Goal: Navigation & Orientation: Find specific page/section

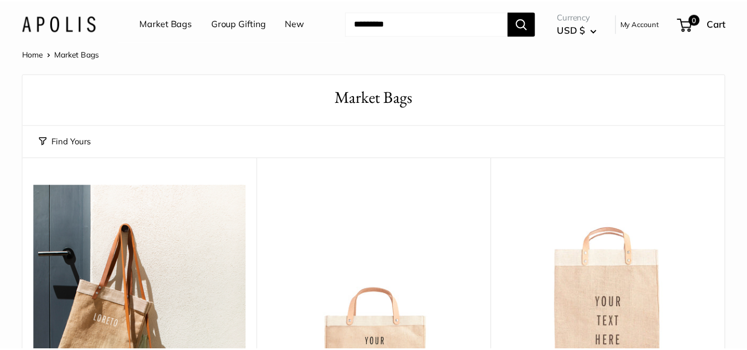
scroll to position [97, 0]
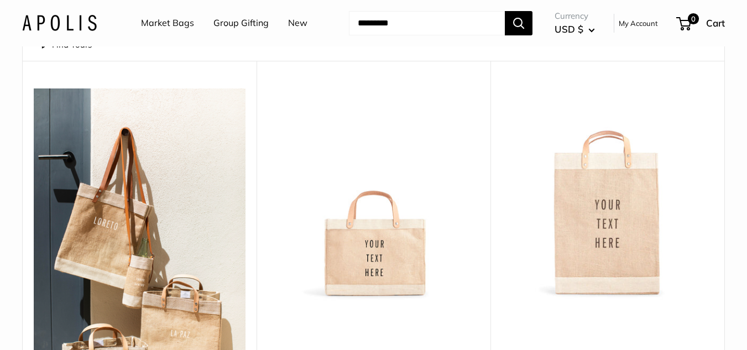
click at [232, 27] on link "Group Gifting" at bounding box center [240, 23] width 55 height 17
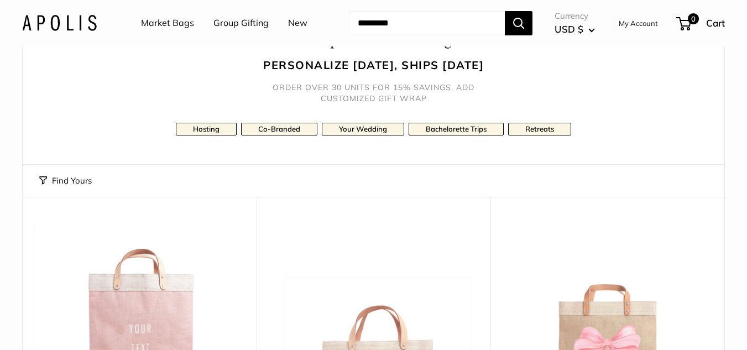
scroll to position [58, 0]
click at [287, 129] on link "Co-Branded" at bounding box center [279, 129] width 76 height 13
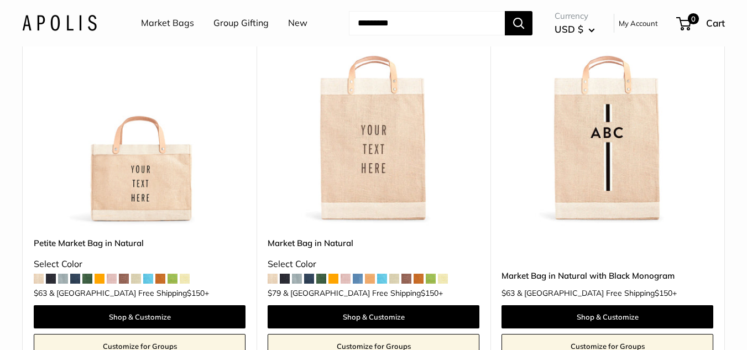
scroll to position [646, 0]
